Goal: Information Seeking & Learning: Learn about a topic

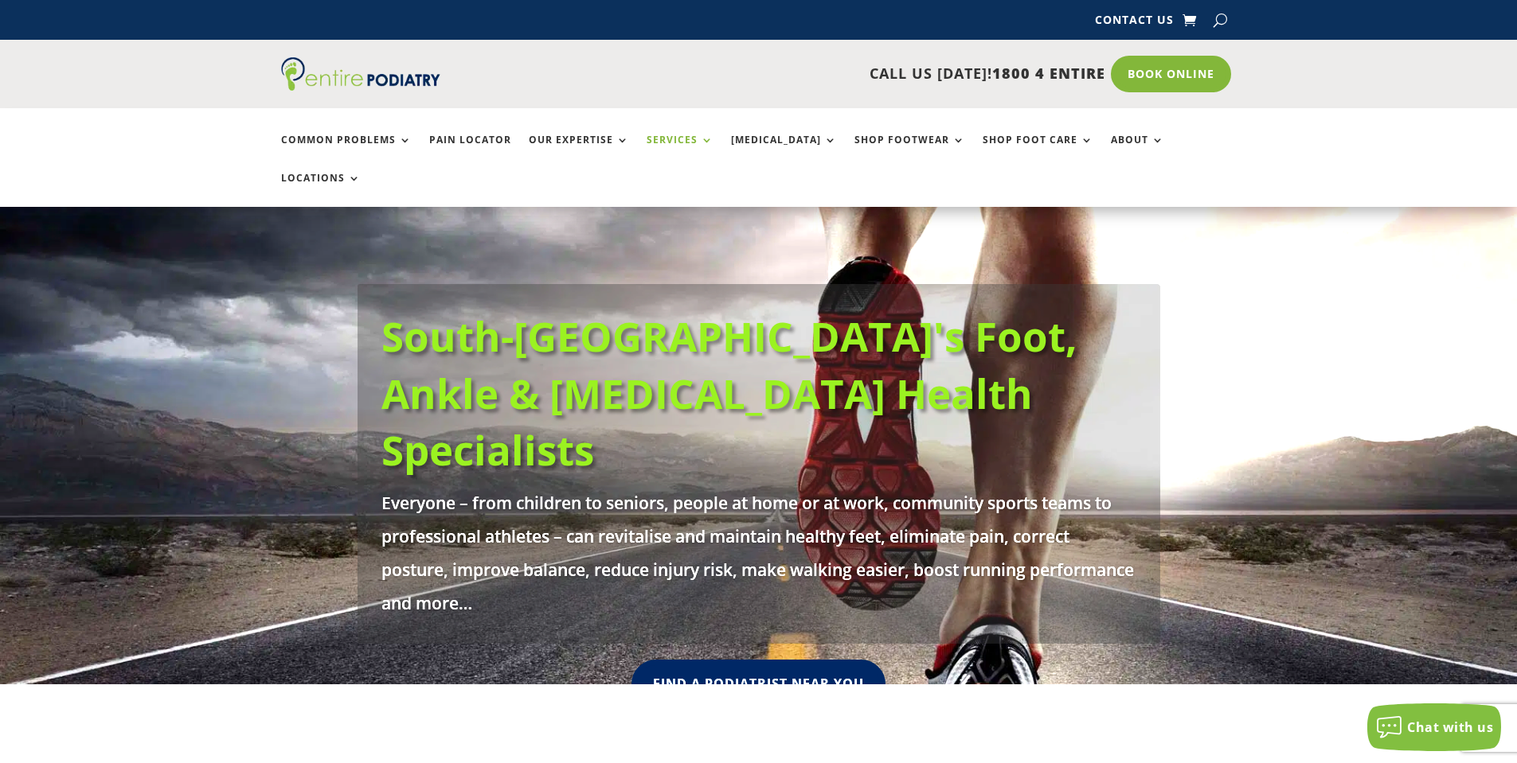
click at [649, 135] on link "Services" at bounding box center [679, 152] width 67 height 34
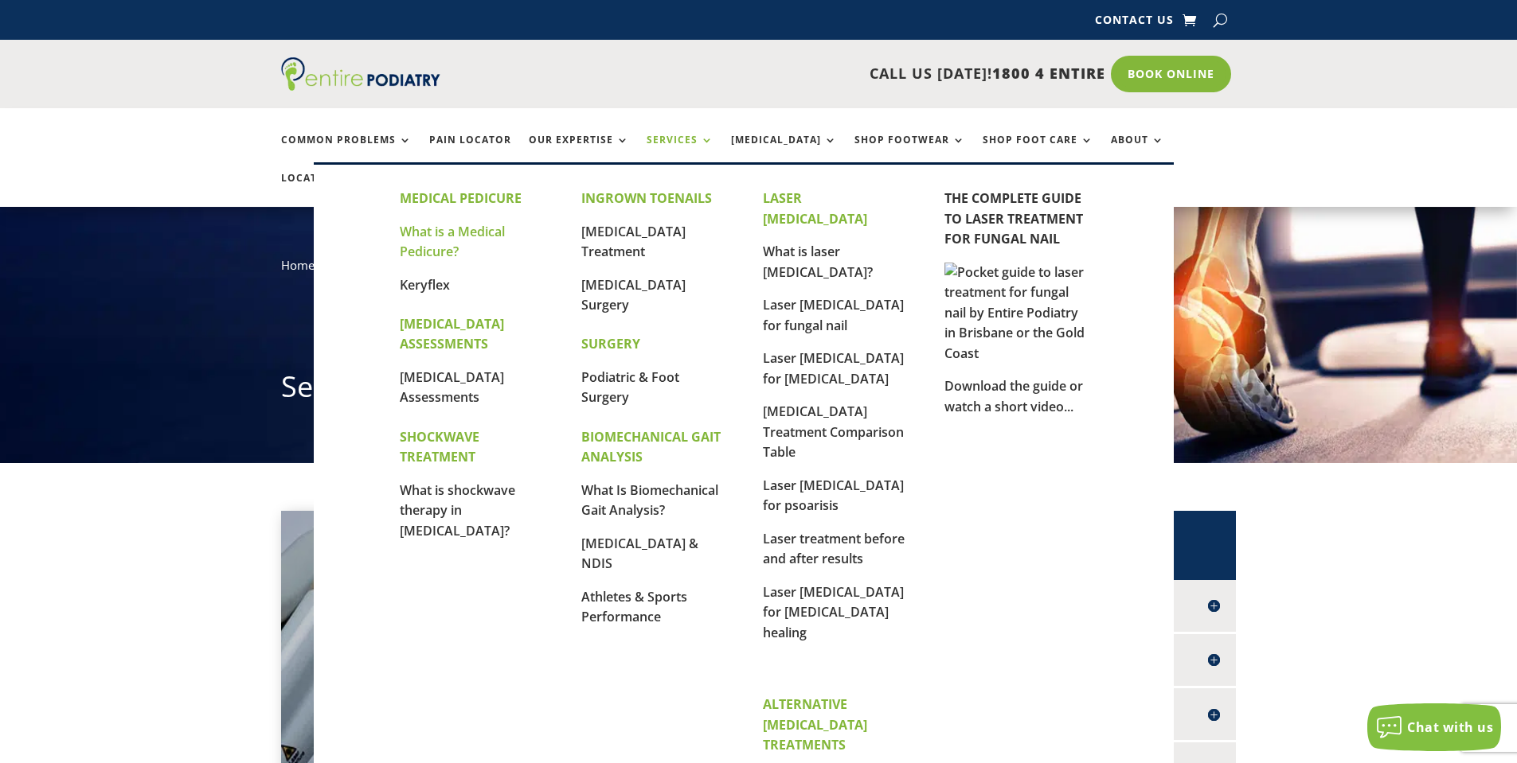
drag, startPoint x: 0, startPoint y: 0, endPoint x: 425, endPoint y: 246, distance: 491.1
click at [425, 246] on link "What is a Medical Pedicure?" at bounding box center [452, 242] width 105 height 38
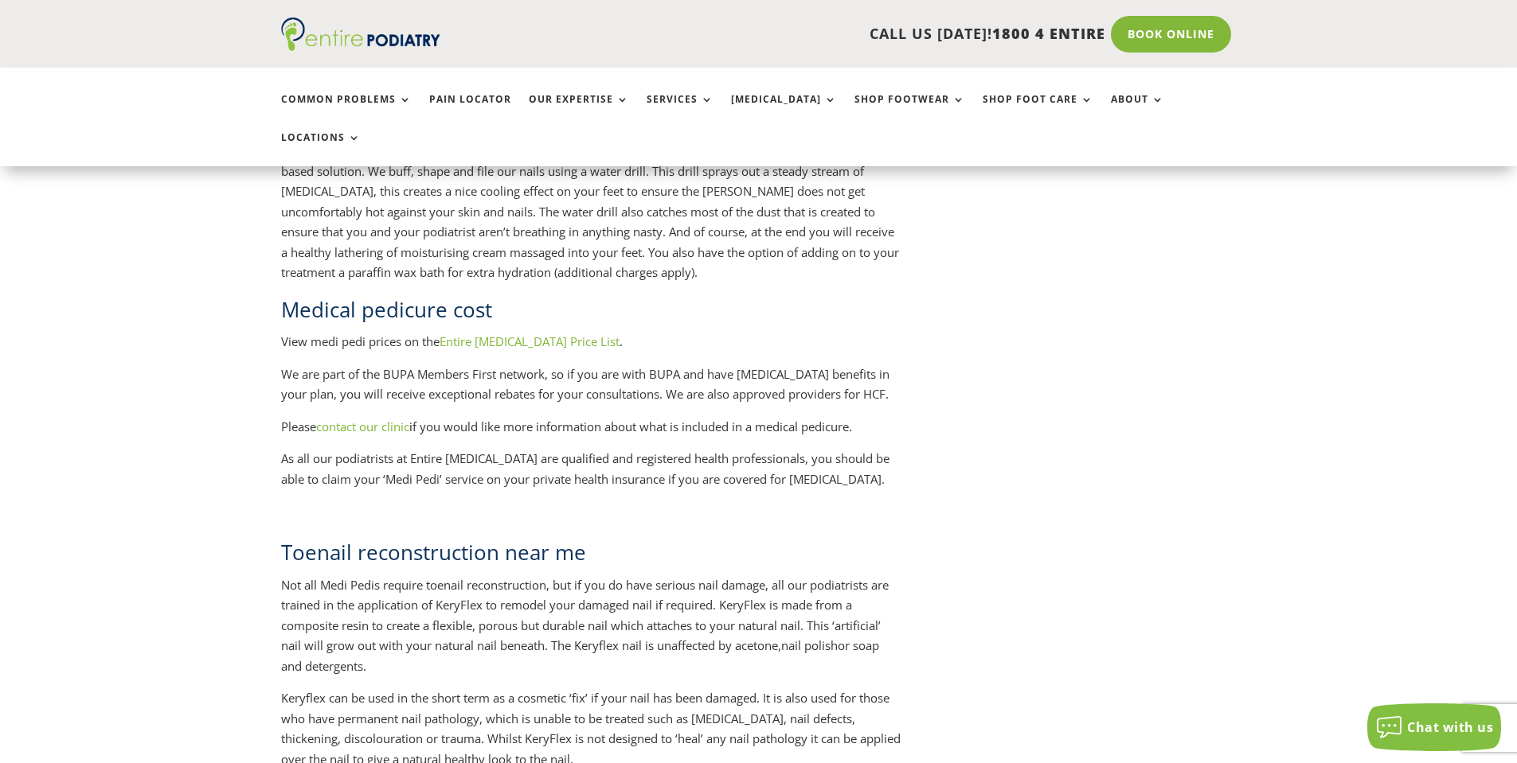
scroll to position [1911, 0]
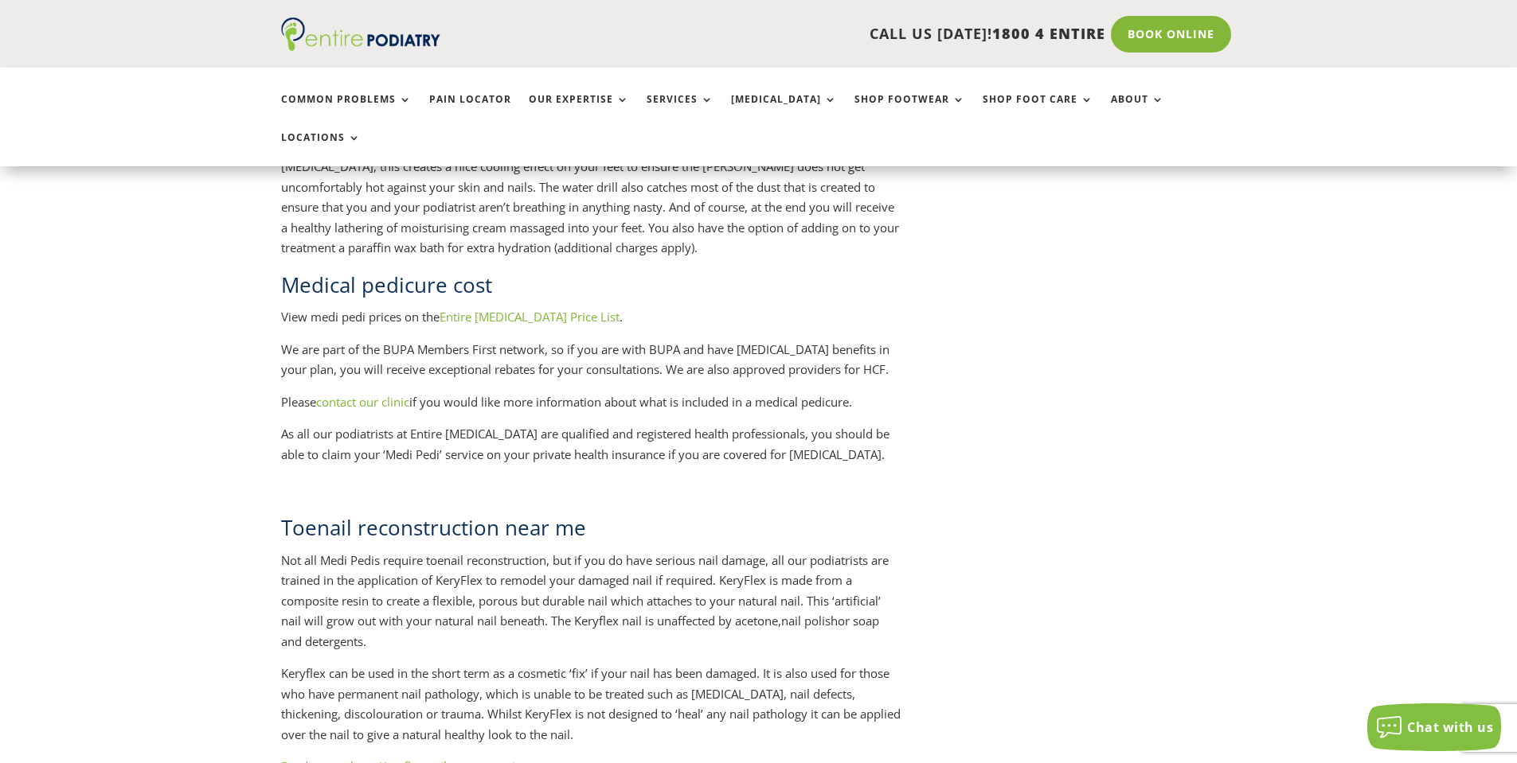
click at [516, 309] on link "Entire Podiatry Price List" at bounding box center [529, 317] width 180 height 16
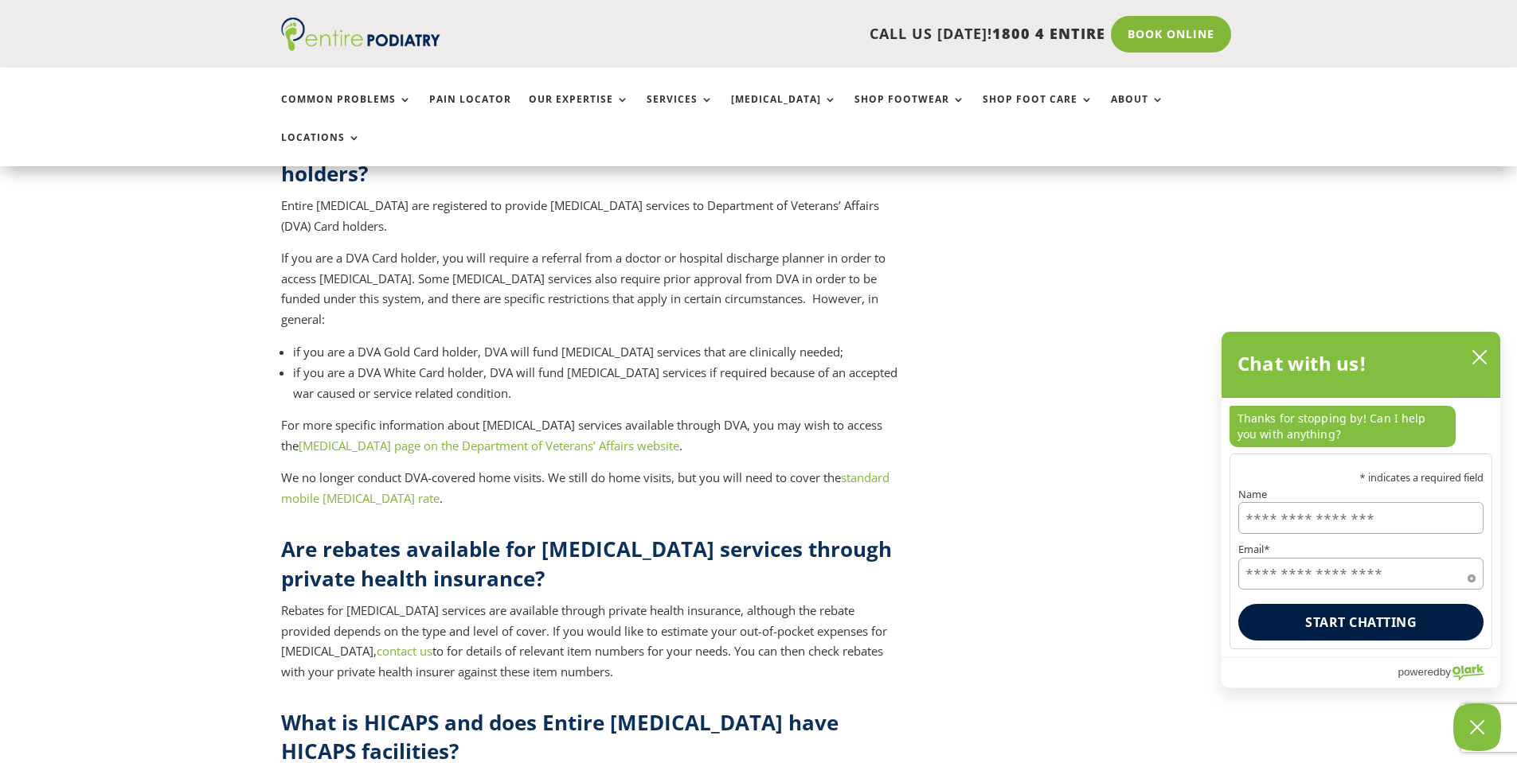
scroll to position [5732, 0]
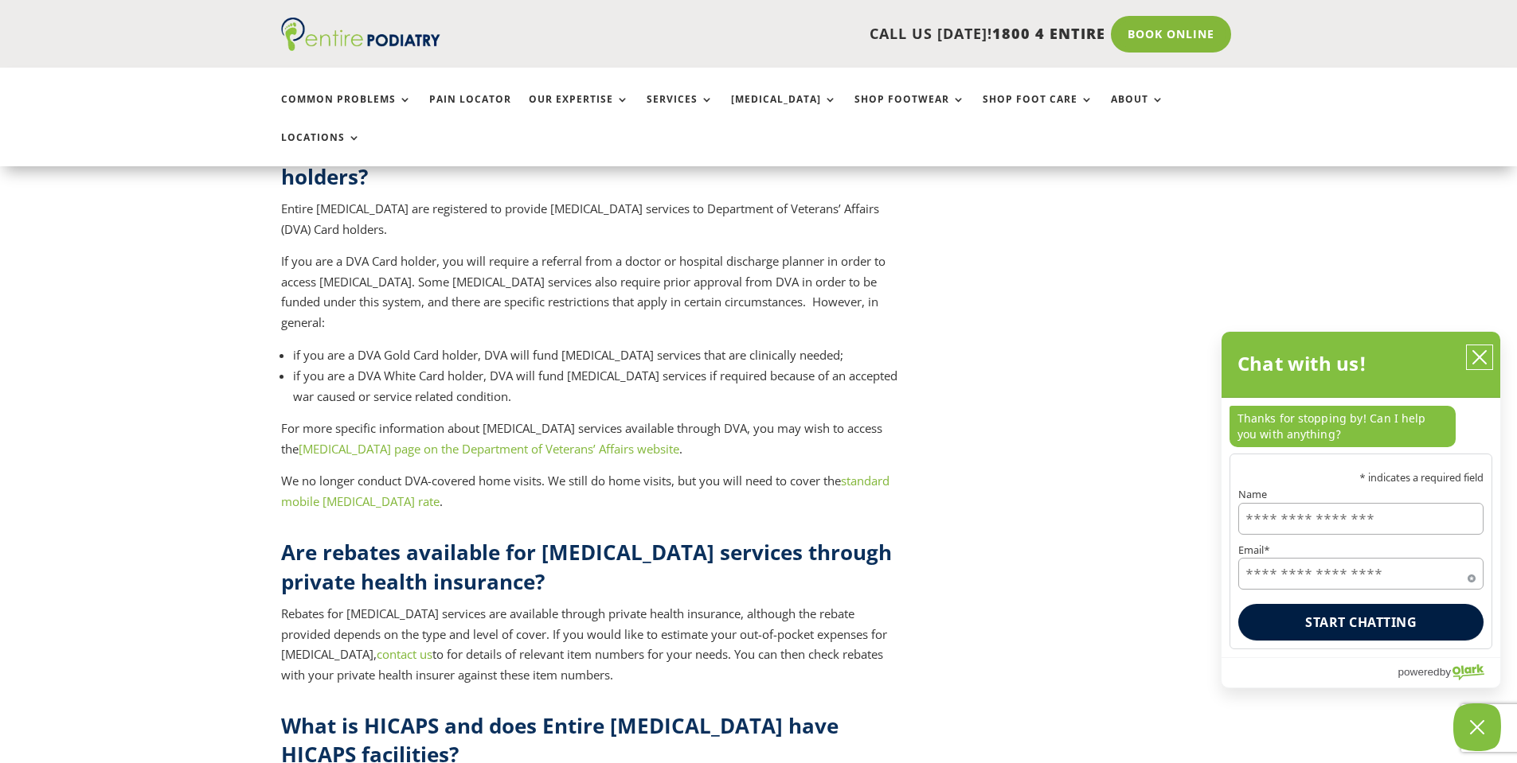
click at [1480, 361] on icon "close chatbox" at bounding box center [1479, 357] width 16 height 16
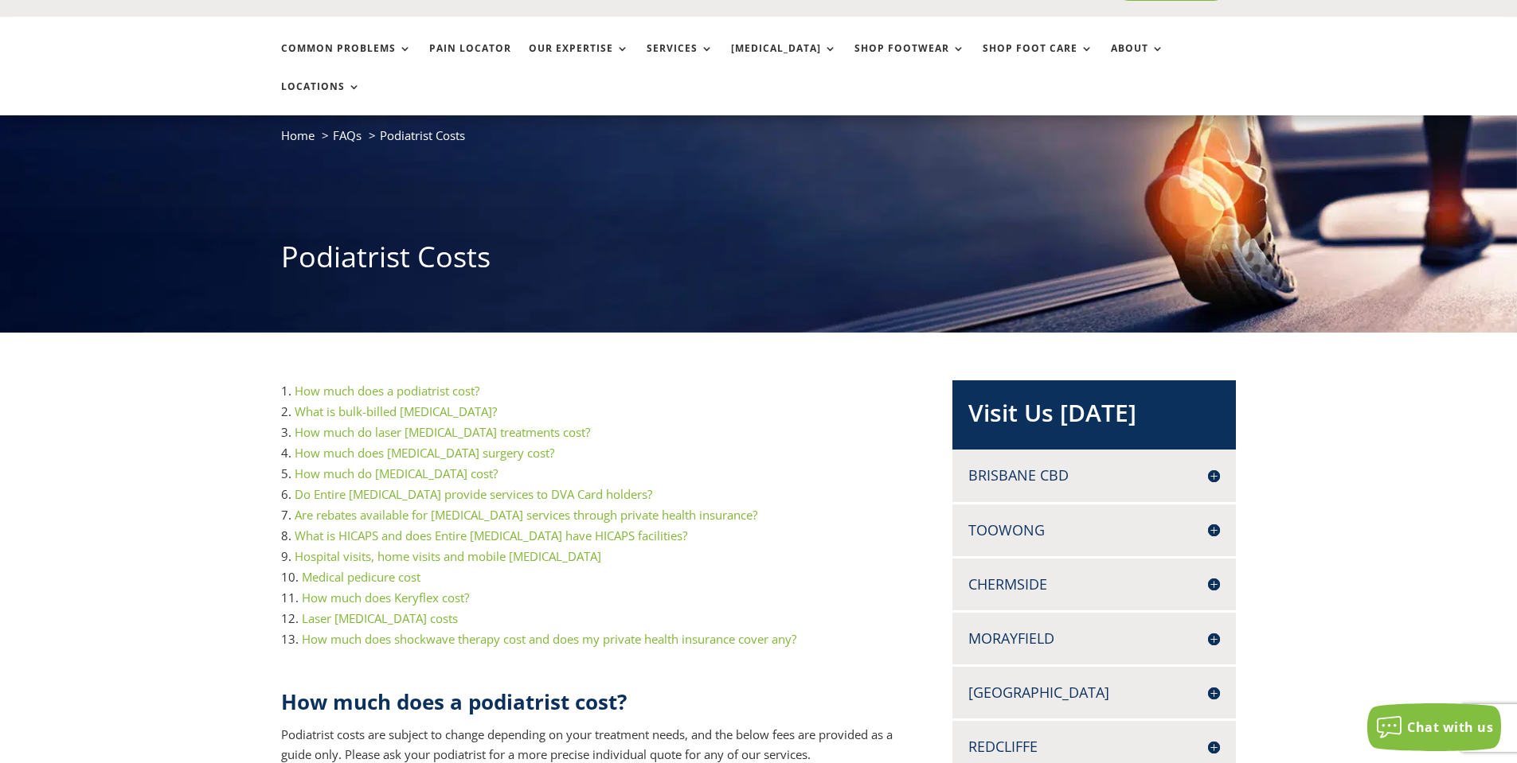
scroll to position [0, 0]
